Goal: Entertainment & Leisure: Consume media (video, audio)

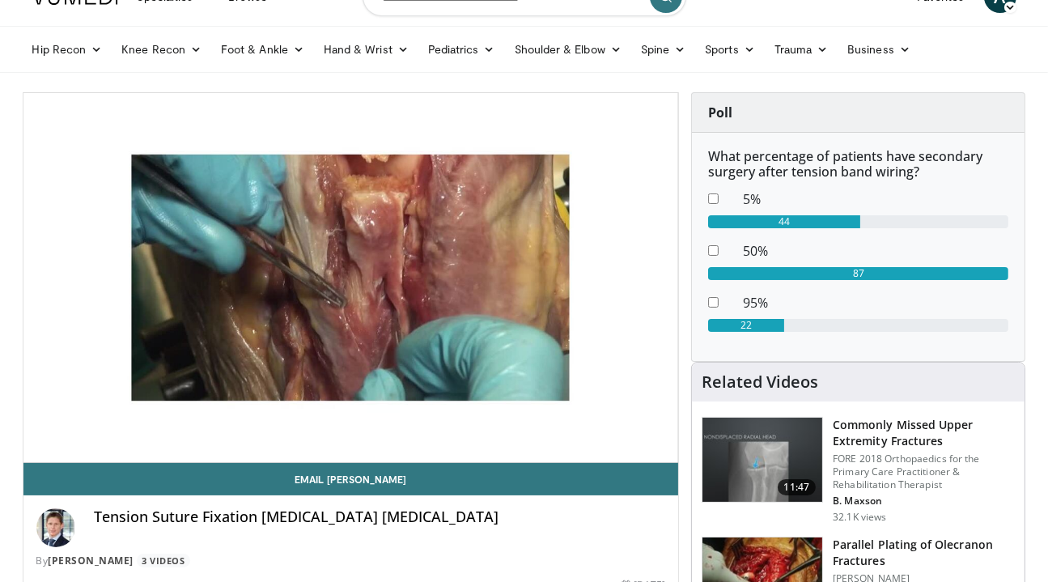
scroll to position [70, 0]
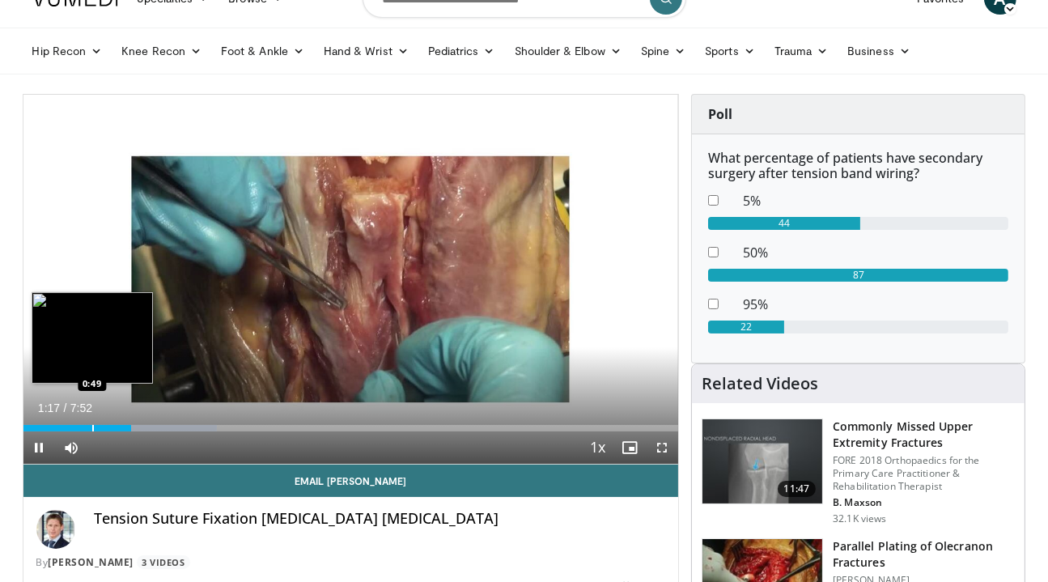
click at [92, 425] on div "Progress Bar" at bounding box center [93, 428] width 2 height 6
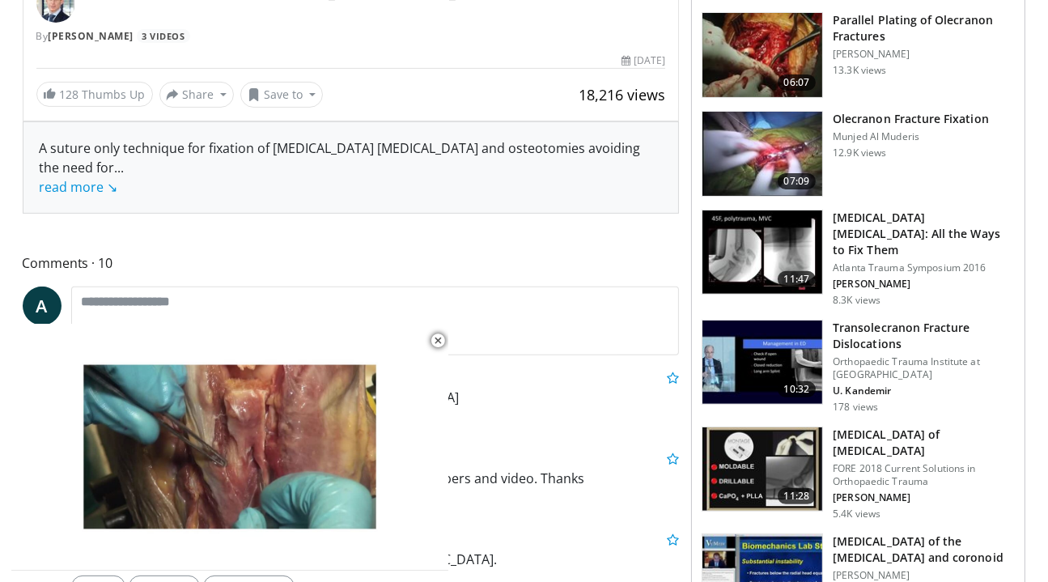
scroll to position [595, 0]
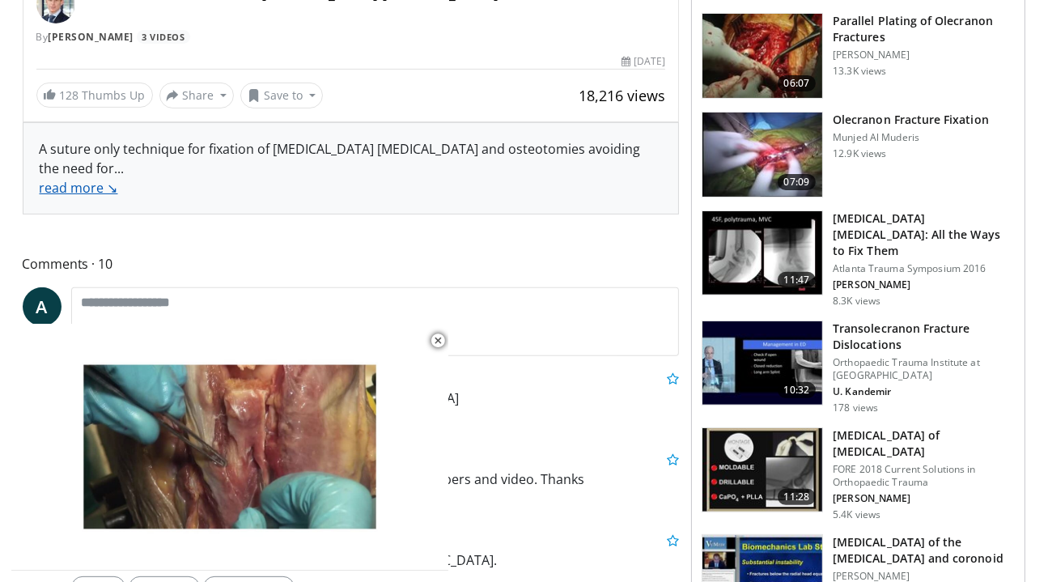
click at [98, 195] on link "read more ↘" at bounding box center [79, 188] width 78 height 18
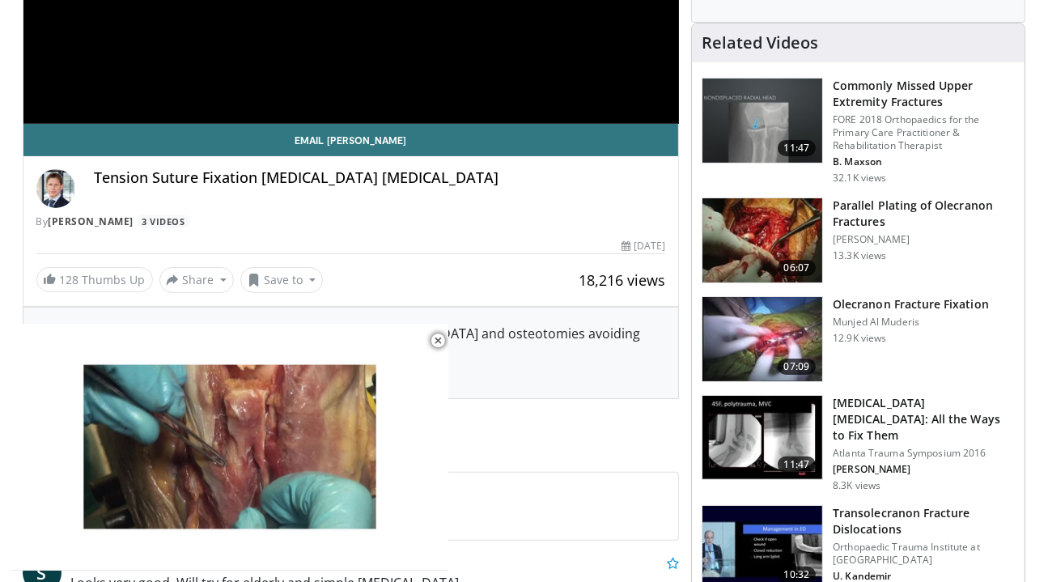
scroll to position [0, 0]
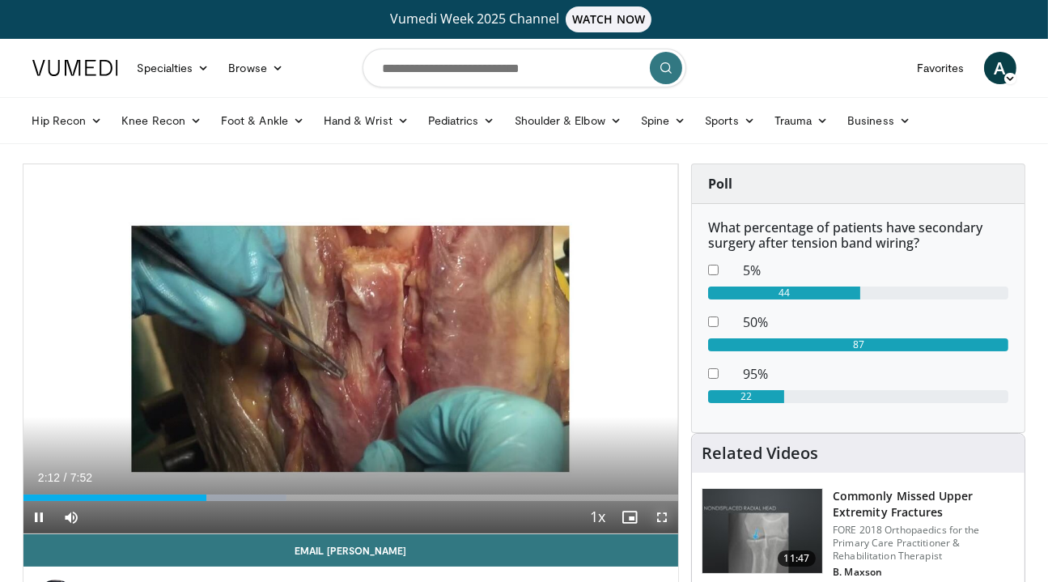
click at [667, 518] on span "Video Player" at bounding box center [662, 517] width 32 height 32
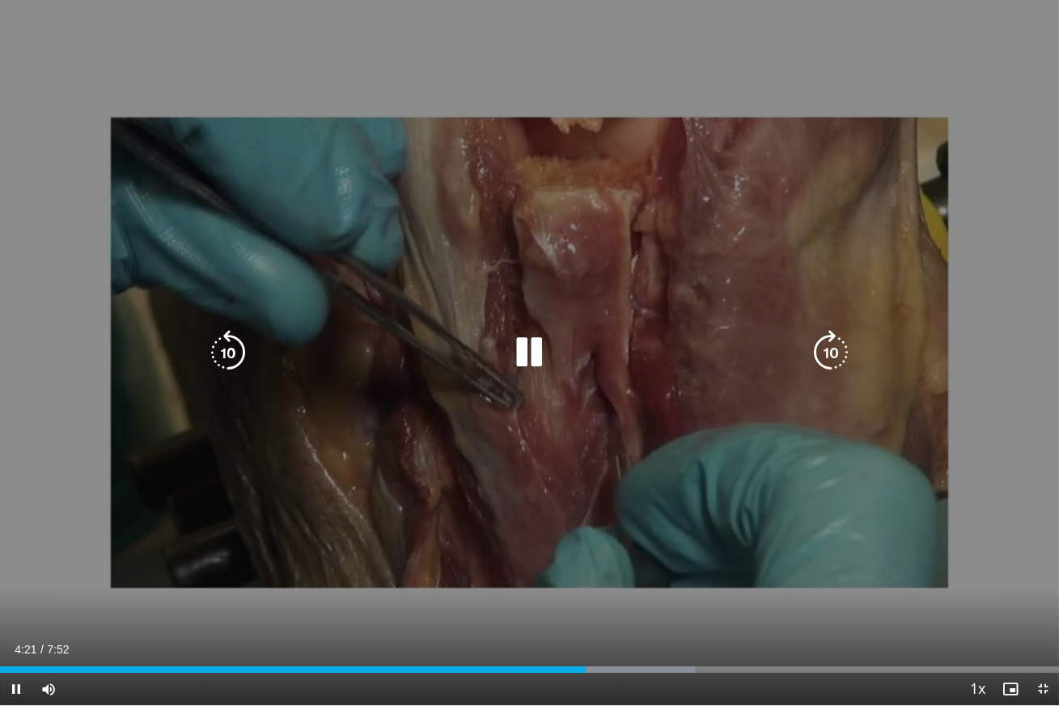
click at [545, 352] on icon "Video Player" at bounding box center [529, 352] width 45 height 45
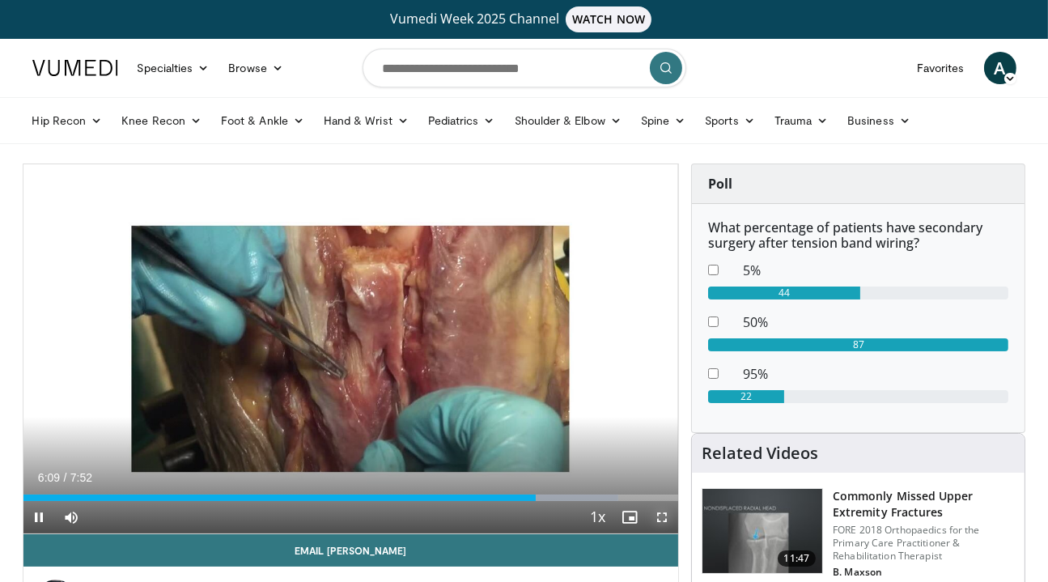
click at [660, 523] on span "Video Player" at bounding box center [662, 517] width 32 height 32
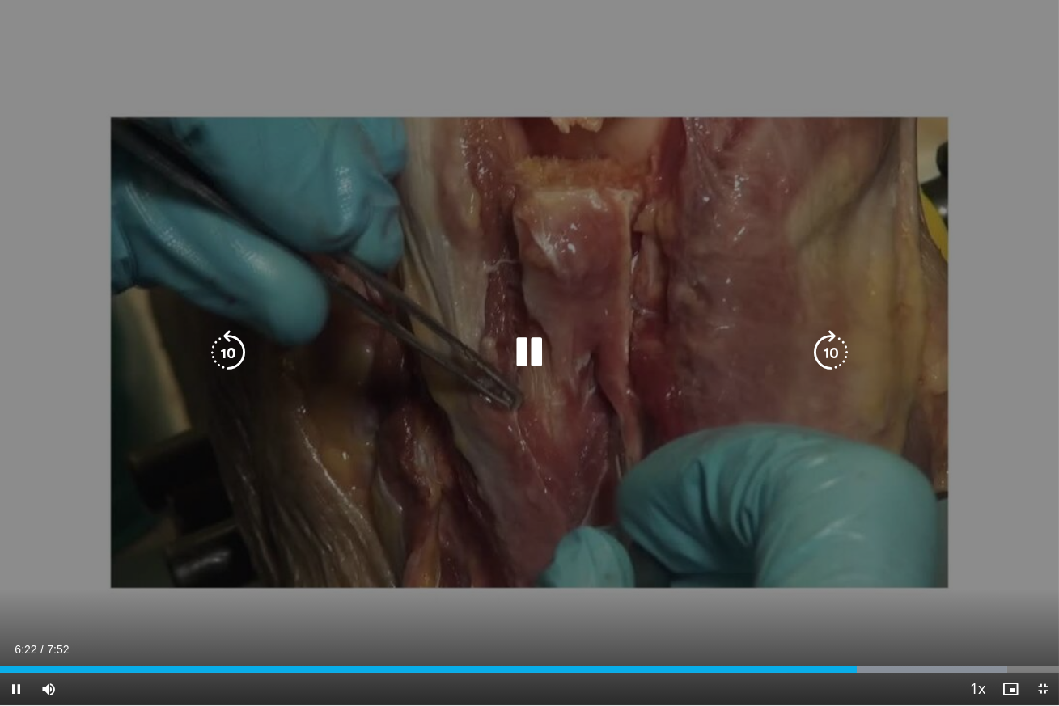
click at [524, 352] on icon "Video Player" at bounding box center [529, 352] width 45 height 45
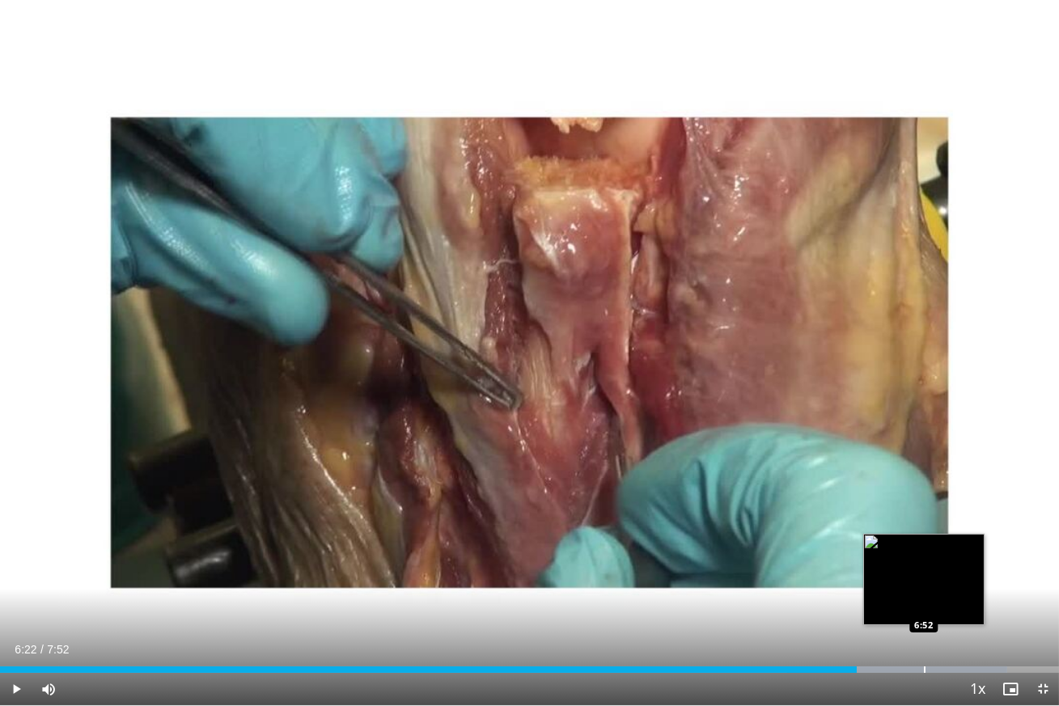
click at [924, 581] on div "Progress Bar" at bounding box center [925, 670] width 2 height 6
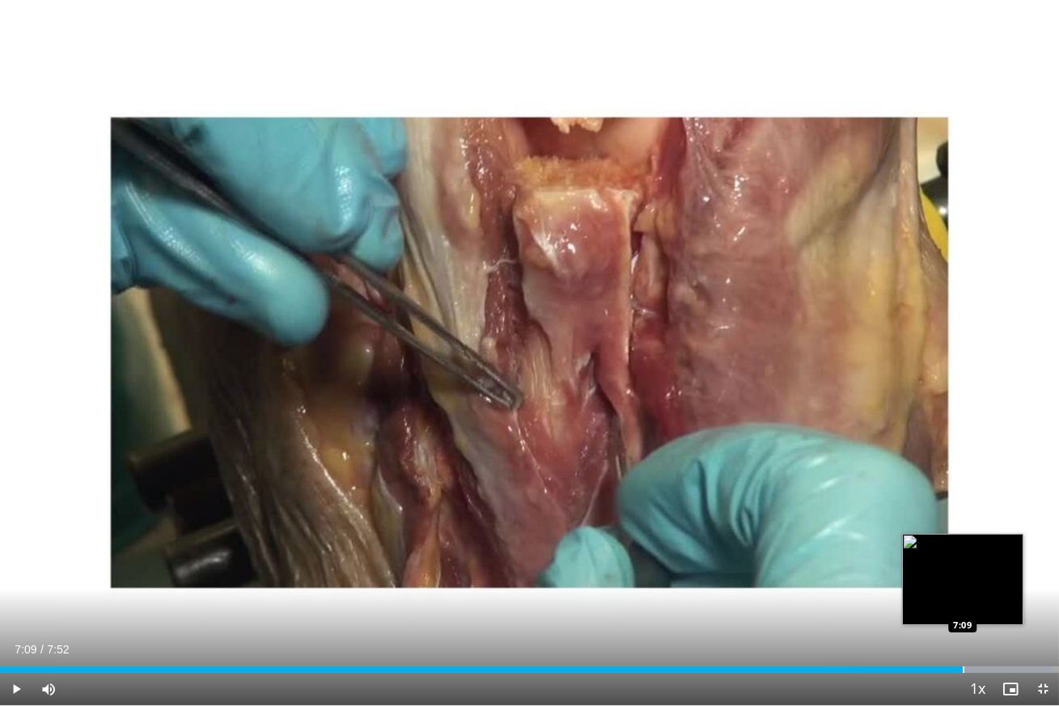
click at [963, 581] on div "Progress Bar" at bounding box center [964, 670] width 2 height 6
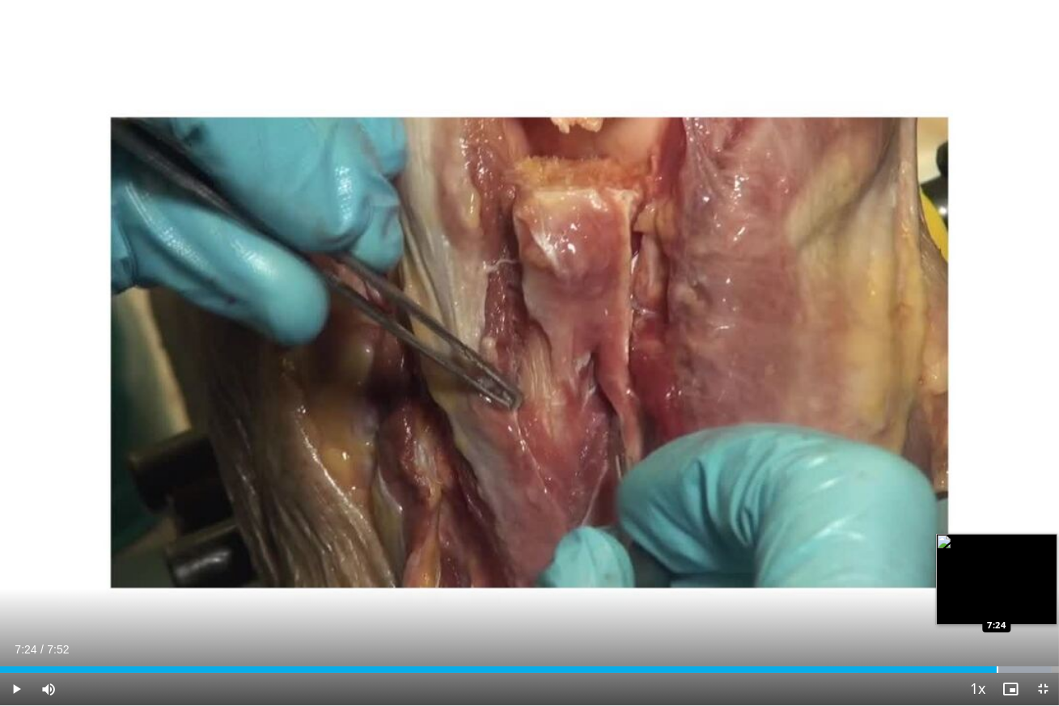
click at [997, 581] on div "Progress Bar" at bounding box center [998, 670] width 2 height 6
click at [1014, 581] on div "Progress Bar" at bounding box center [955, 670] width 193 height 6
click at [1030, 581] on div "Progress Bar" at bounding box center [1031, 670] width 2 height 6
click at [1039, 581] on div "Progress Bar" at bounding box center [1039, 670] width 2 height 6
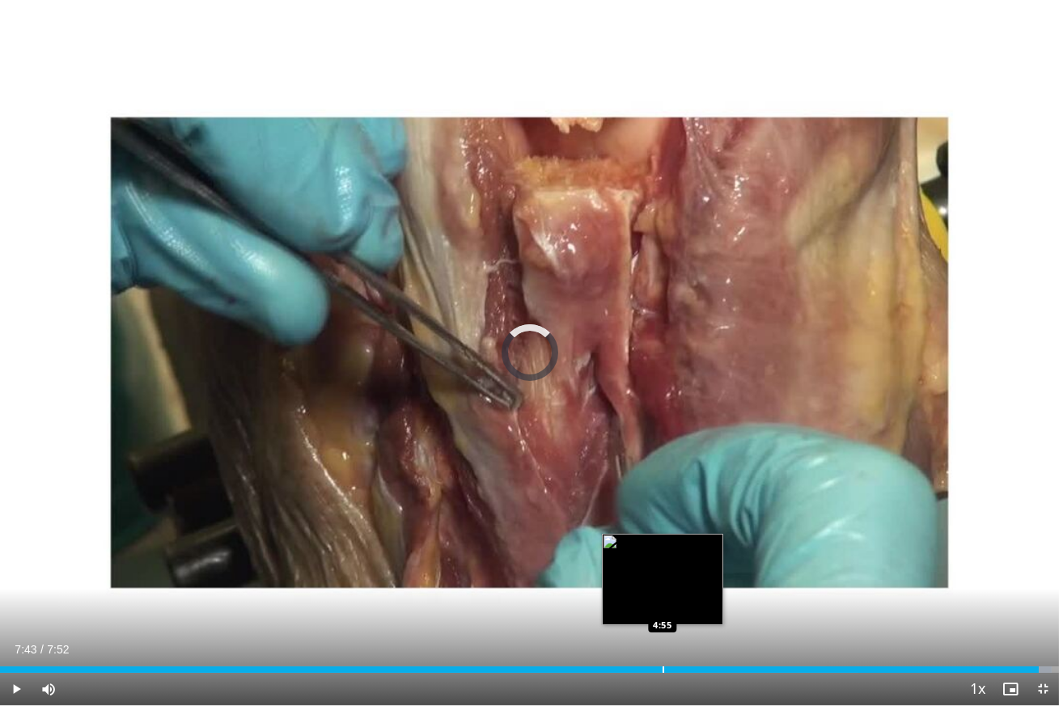
click at [663, 581] on div "Progress Bar" at bounding box center [664, 670] width 2 height 6
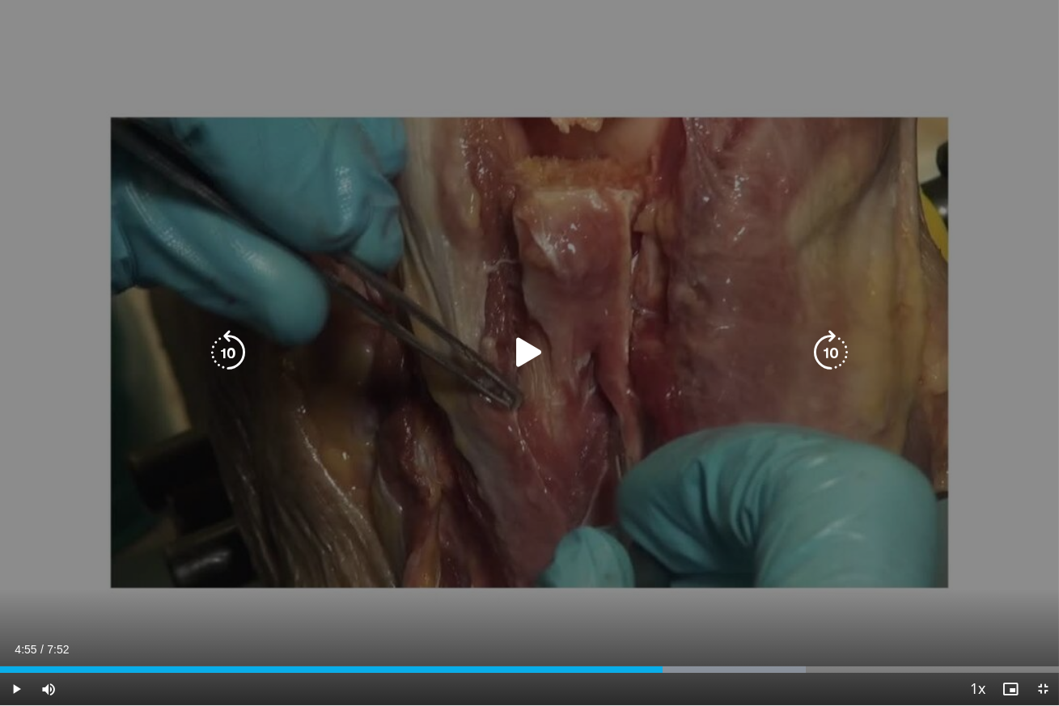
click at [516, 350] on icon "Video Player" at bounding box center [529, 352] width 45 height 45
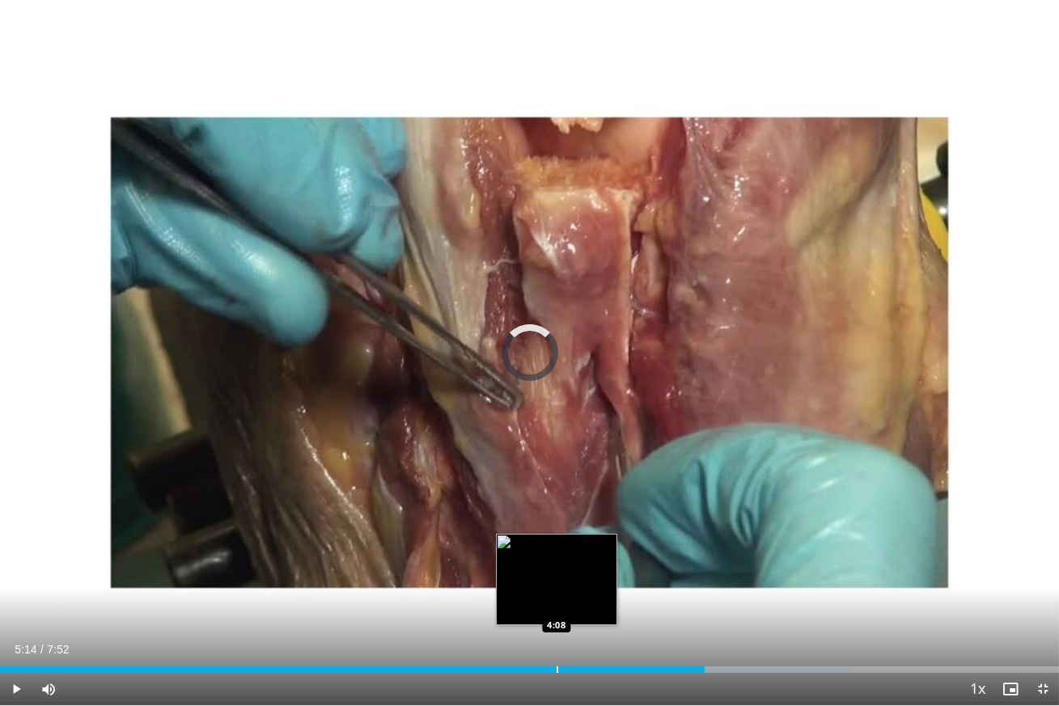
click at [556, 581] on div "Loaded : 80.31% 5:14 4:08" at bounding box center [529, 665] width 1059 height 15
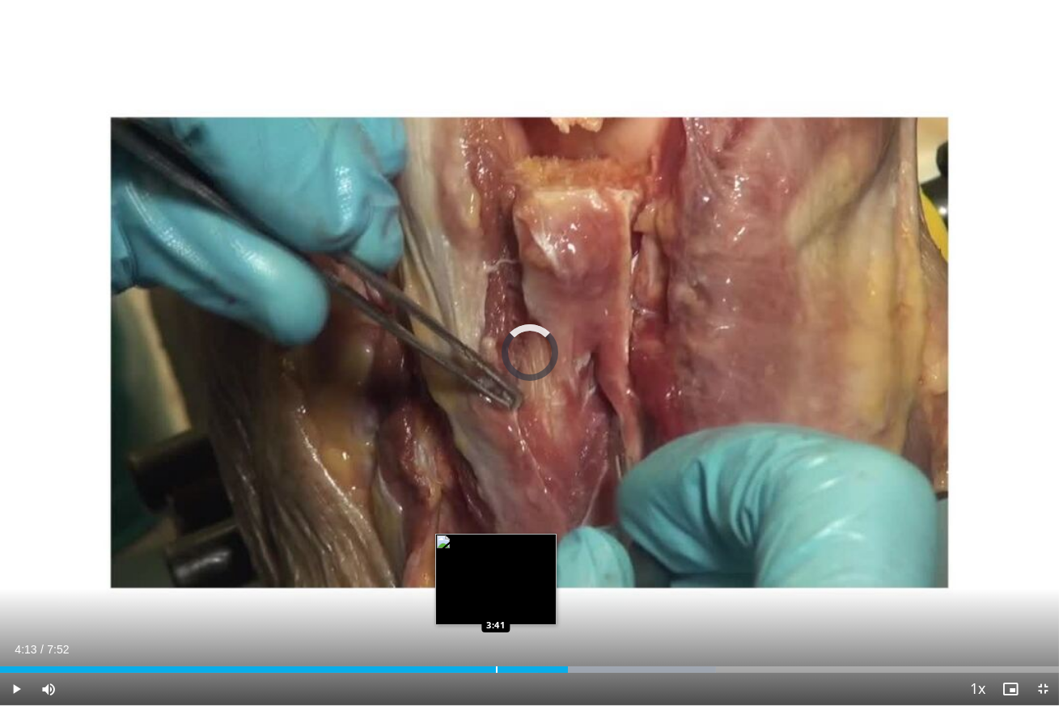
click at [495, 581] on div "Loaded : 67.63% 4:13 3:41" at bounding box center [529, 665] width 1059 height 15
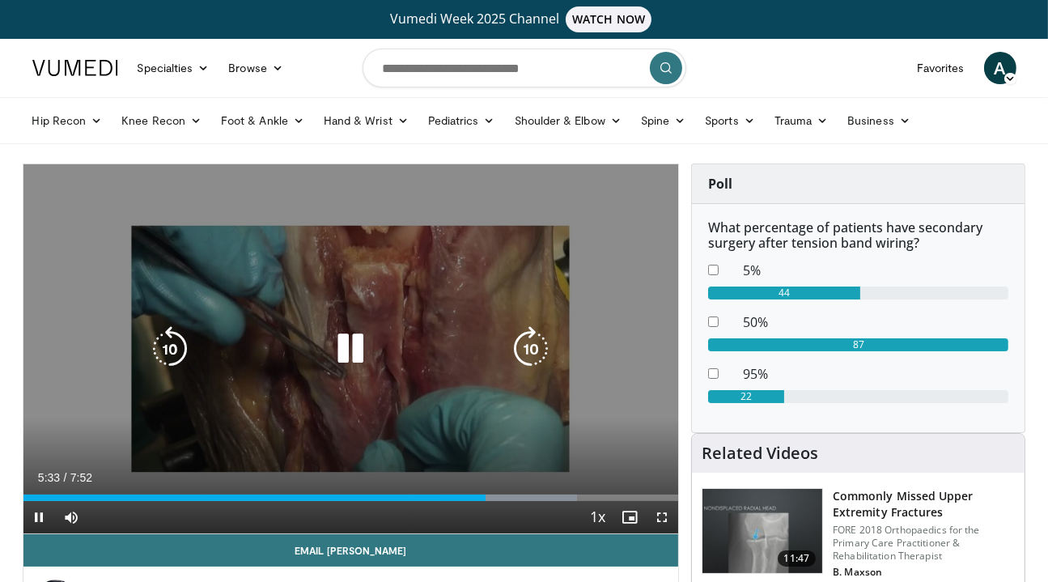
click at [348, 333] on icon "Video Player" at bounding box center [350, 348] width 45 height 45
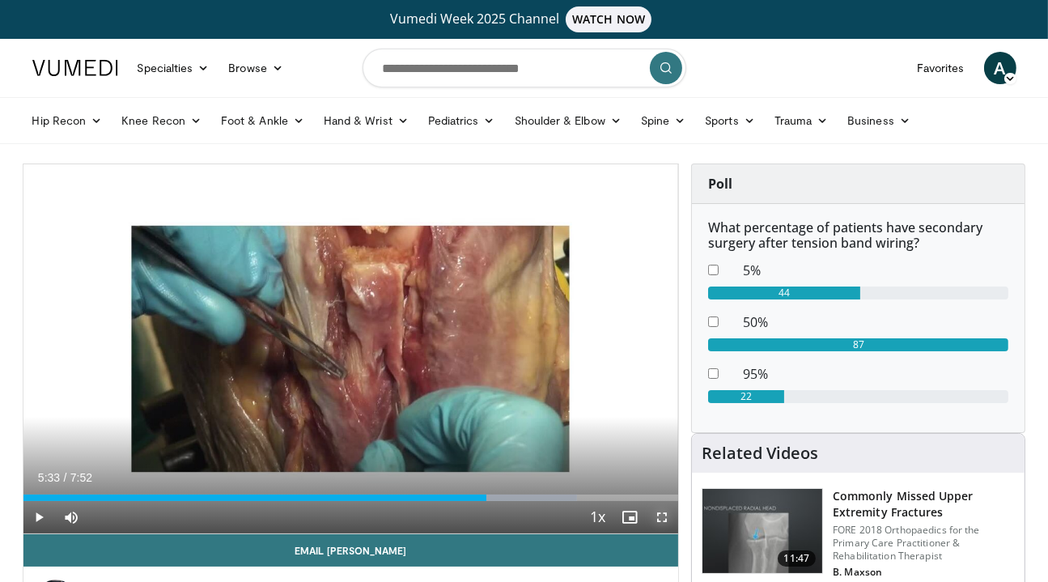
click at [658, 514] on span "Video Player" at bounding box center [662, 517] width 32 height 32
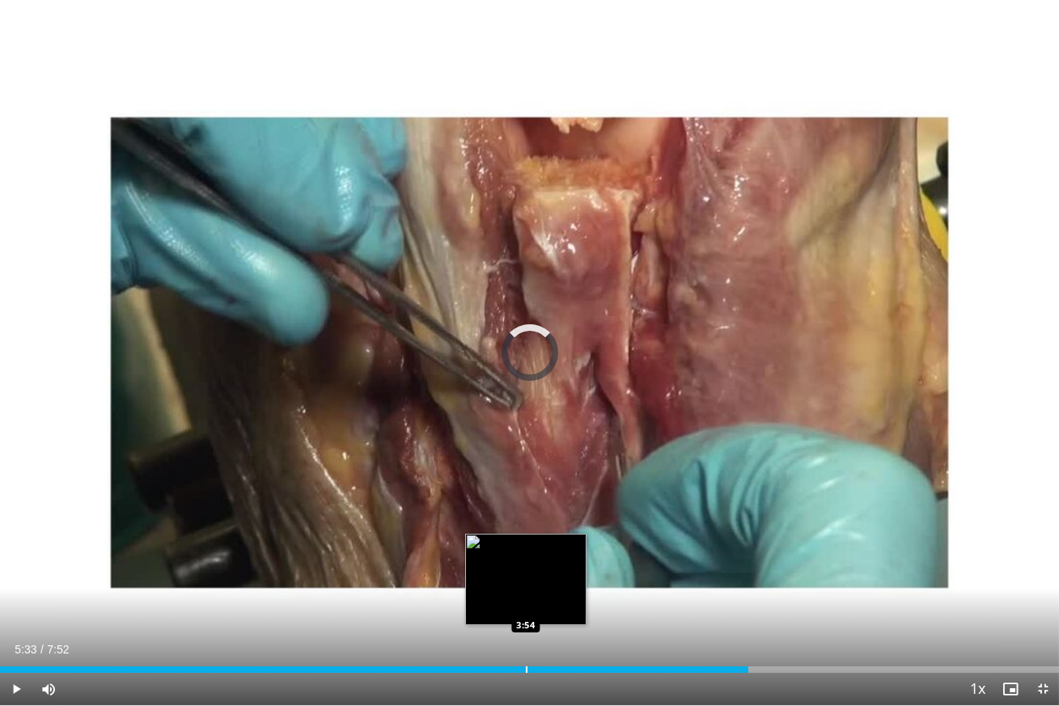
click at [526, 581] on div "Loaded : 0.00% 3:54 3:54" at bounding box center [529, 665] width 1059 height 15
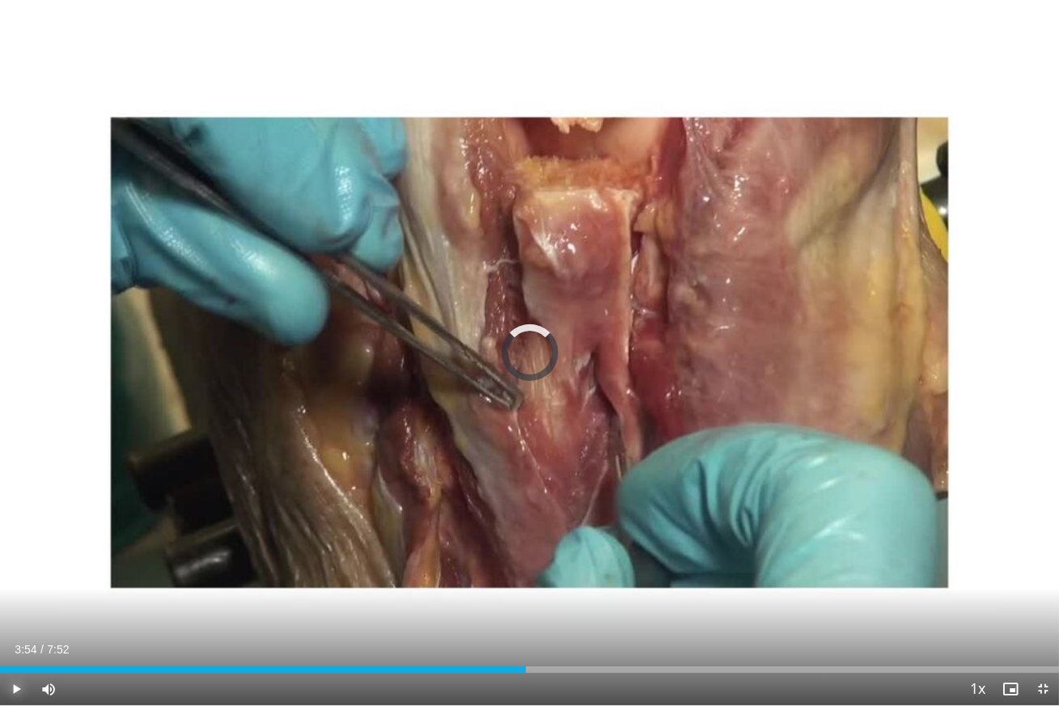
click at [20, 581] on span "Video Player" at bounding box center [16, 689] width 32 height 32
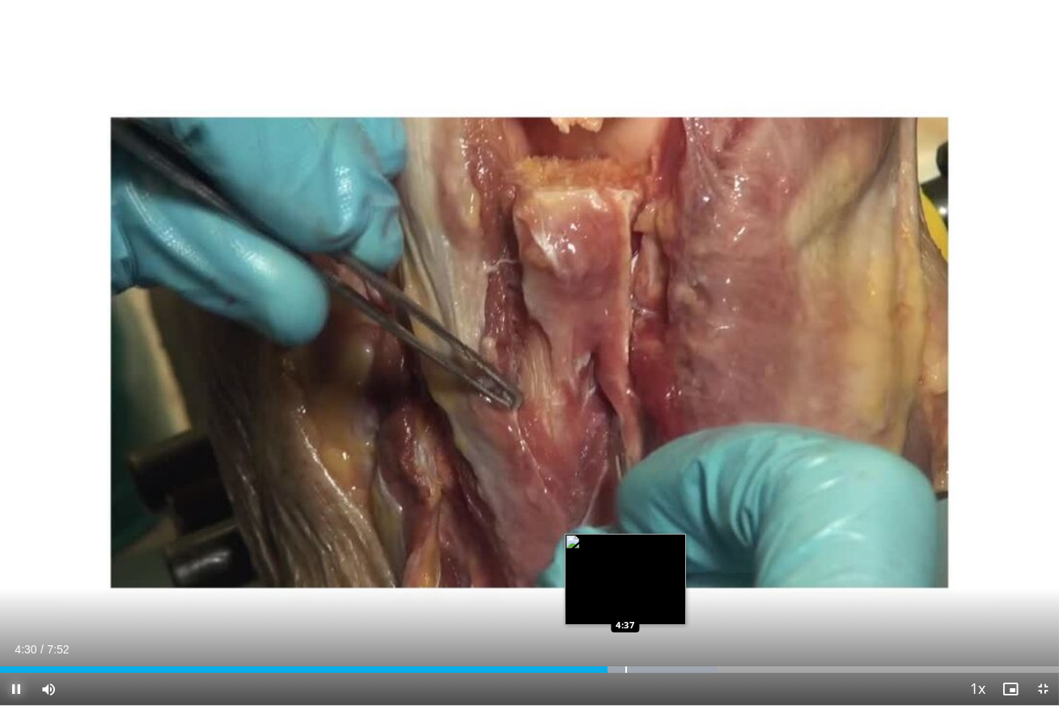
click at [625, 581] on div "Loaded : 67.74% 4:30 4:37" at bounding box center [529, 665] width 1059 height 15
click at [652, 581] on div "Loaded : 69.86% 4:41 4:51" at bounding box center [529, 665] width 1059 height 15
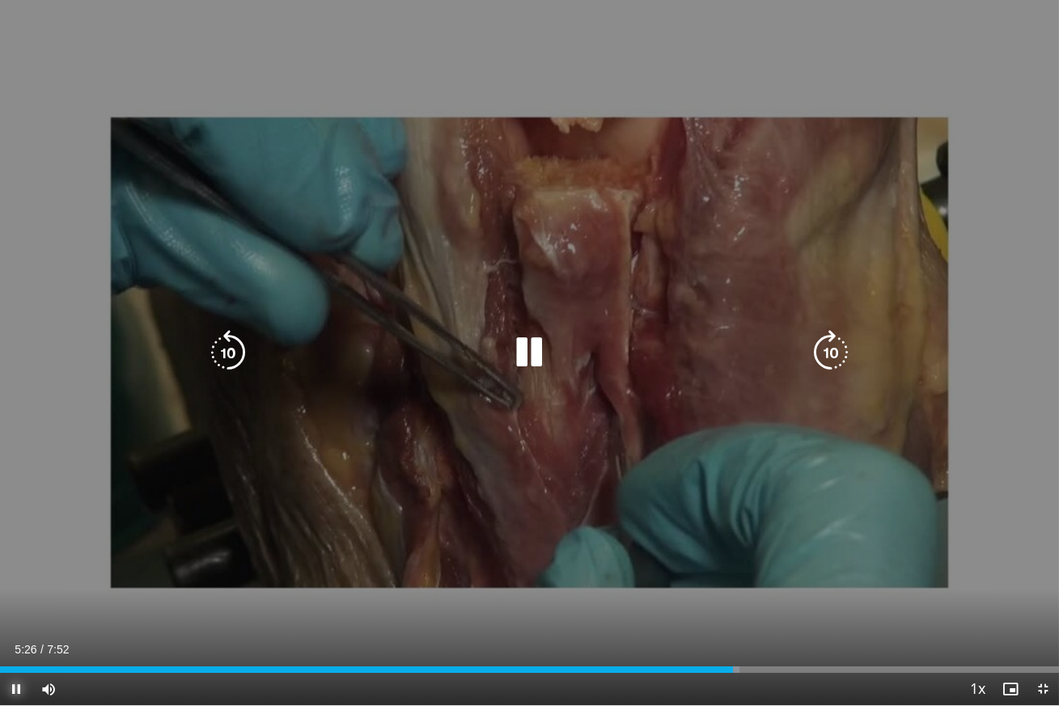
click at [0, 581] on button "Pause" at bounding box center [16, 689] width 32 height 32
